Goal: Browse casually

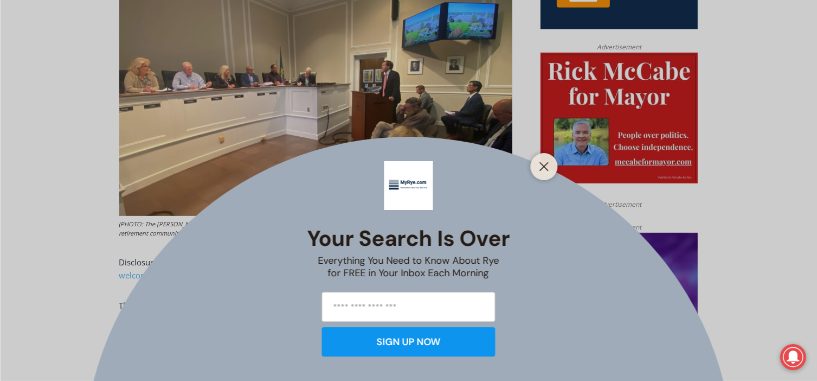
scroll to position [575, 0]
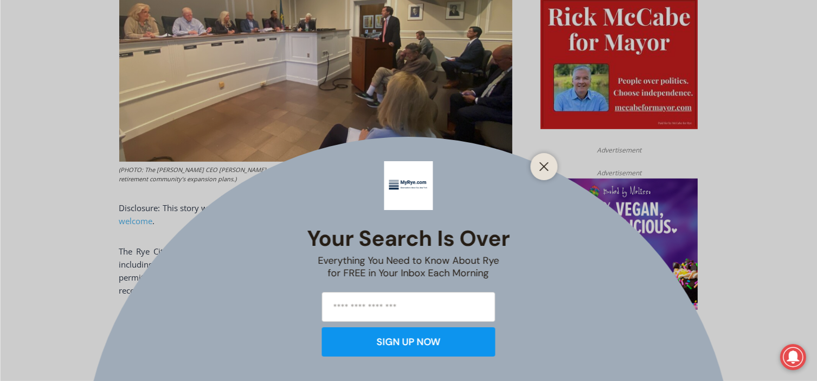
click at [554, 167] on div at bounding box center [544, 166] width 27 height 27
click at [544, 172] on button "Close" at bounding box center [544, 166] width 15 height 15
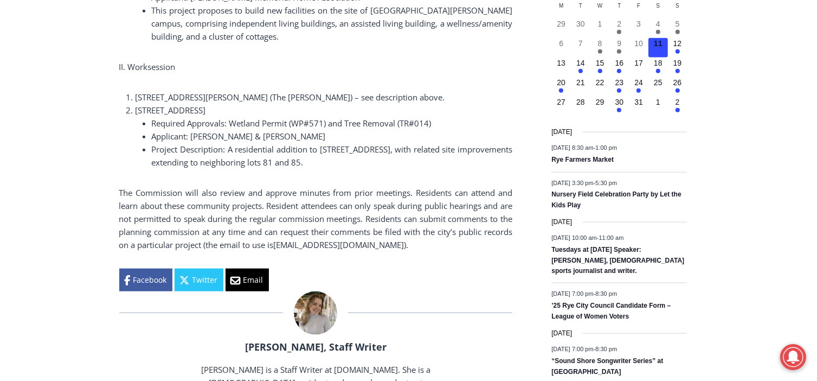
scroll to position [1334, 0]
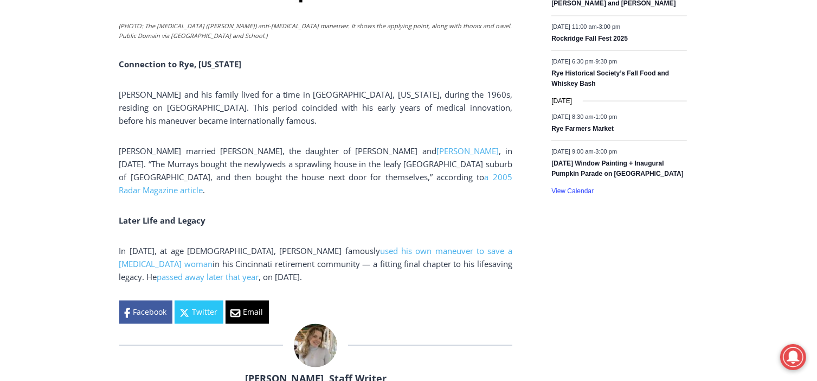
scroll to position [1768, 0]
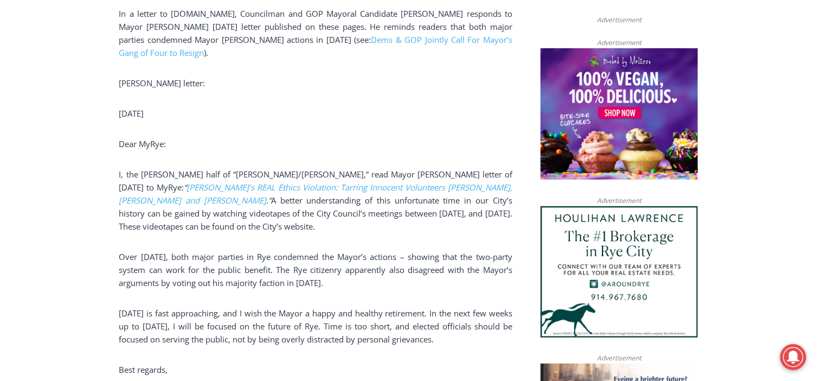
scroll to position [759, 0]
